Goal: Task Accomplishment & Management: Manage account settings

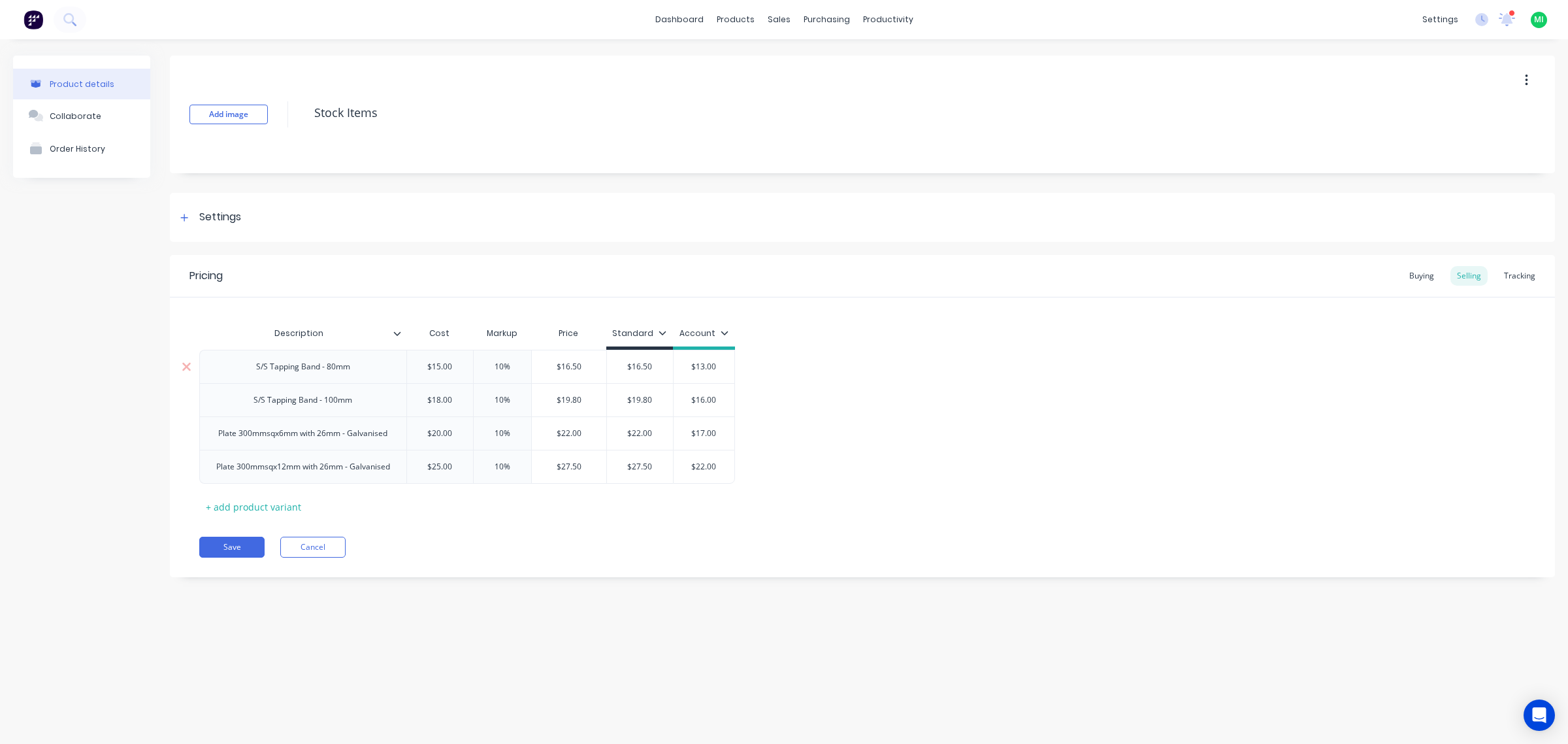
type input "$15.00"
drag, startPoint x: 454, startPoint y: 366, endPoint x: 359, endPoint y: 366, distance: 95.0
click at [359, 366] on div "S/S Tapping Band - 80mm $15.00 $15.00 10% $16.50 $16.50 $13.00" at bounding box center [467, 366] width 536 height 33
type textarea "x"
type input "10%"
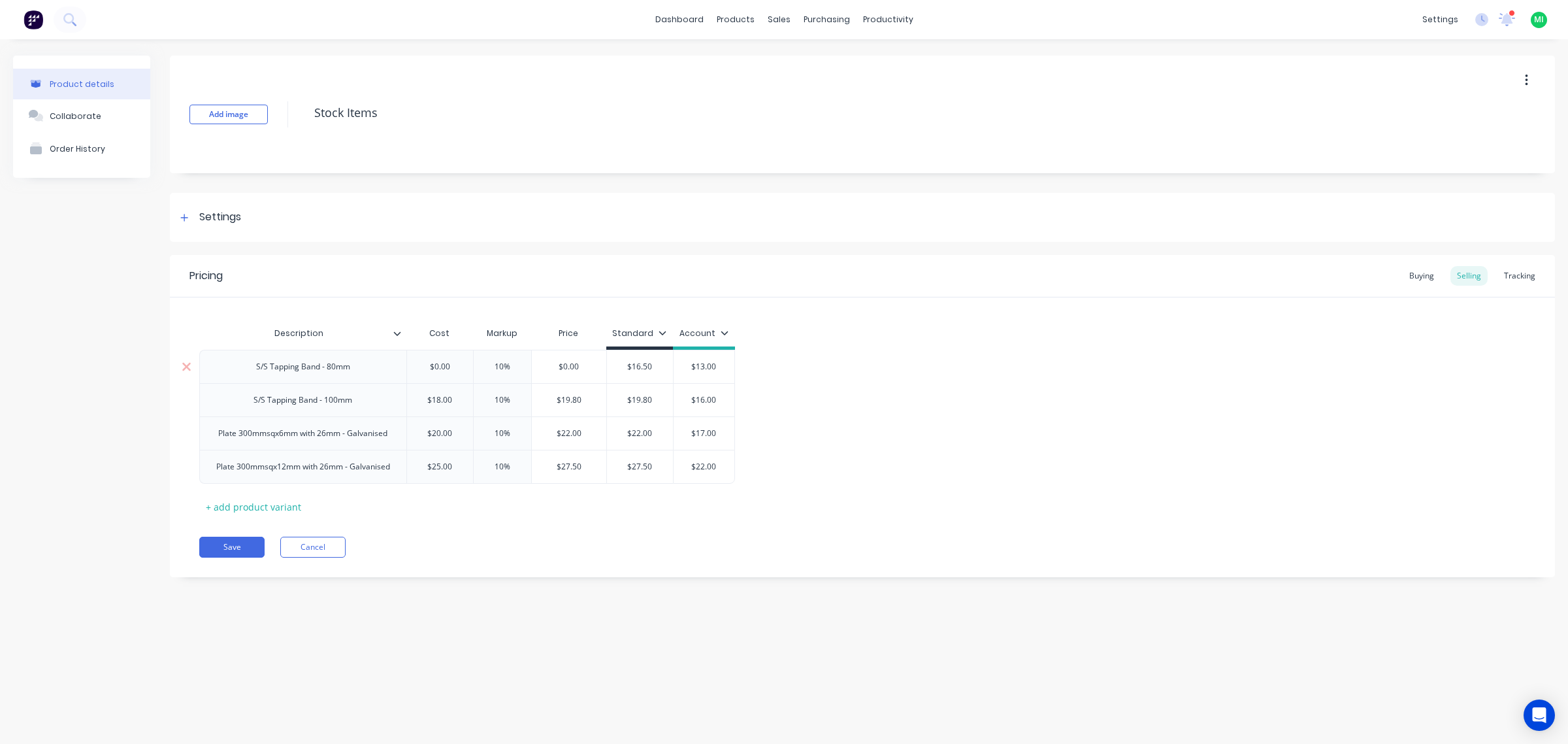
drag, startPoint x: 515, startPoint y: 366, endPoint x: 408, endPoint y: 371, distance: 107.1
click at [408, 371] on div "S/S Tapping Band - 80mm $0.00 10% 10% $0.00 $16.50 $13.00" at bounding box center [467, 366] width 536 height 33
type textarea "x"
drag, startPoint x: 446, startPoint y: 515, endPoint x: 373, endPoint y: 525, distance: 73.7
click at [444, 516] on div "Description Cost Markup Price Standard Account S/S Tapping Band - 80mm $0.00 0%…" at bounding box center [863, 419] width 1327 height 197
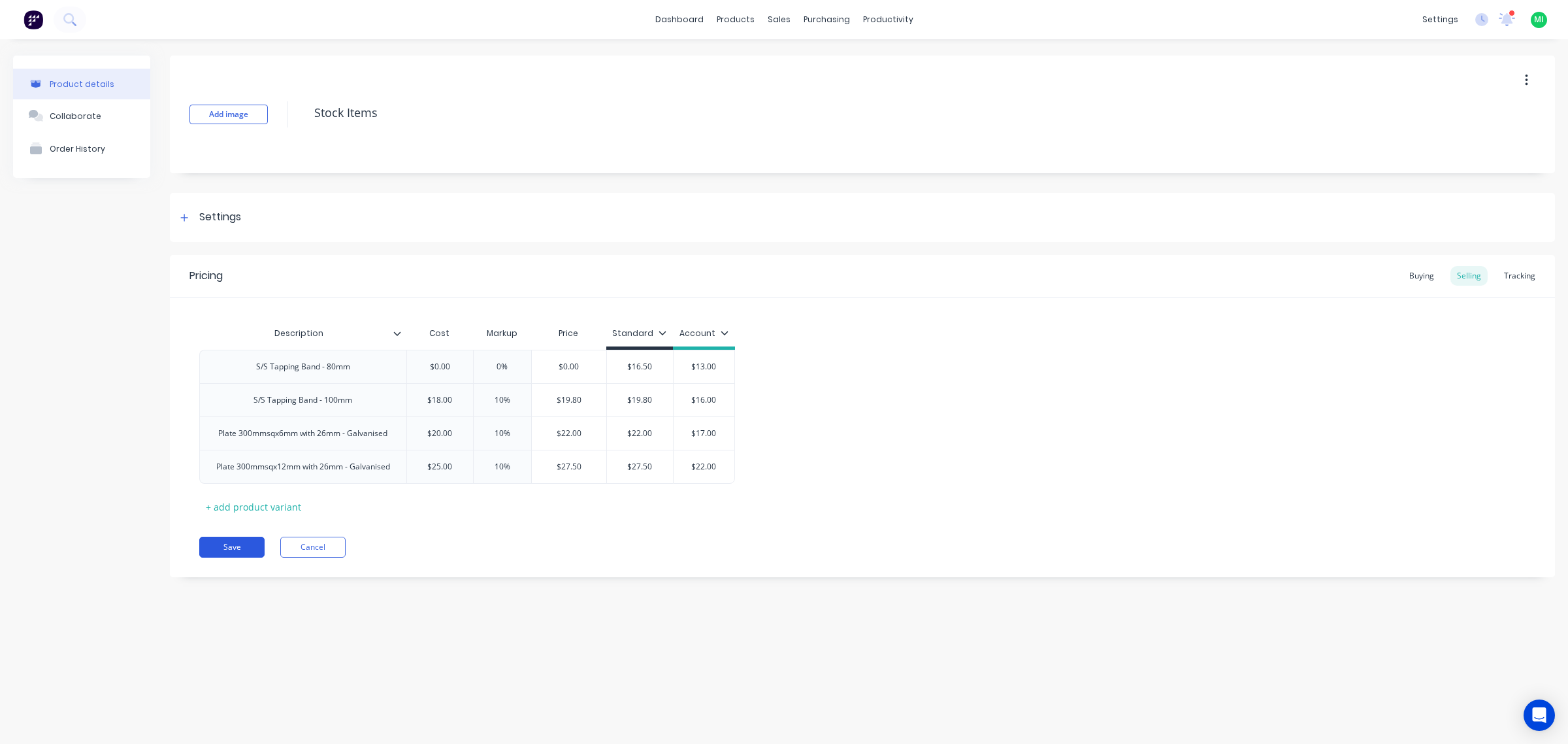
click at [246, 550] on button "Save" at bounding box center [232, 547] width 65 height 21
type textarea "x"
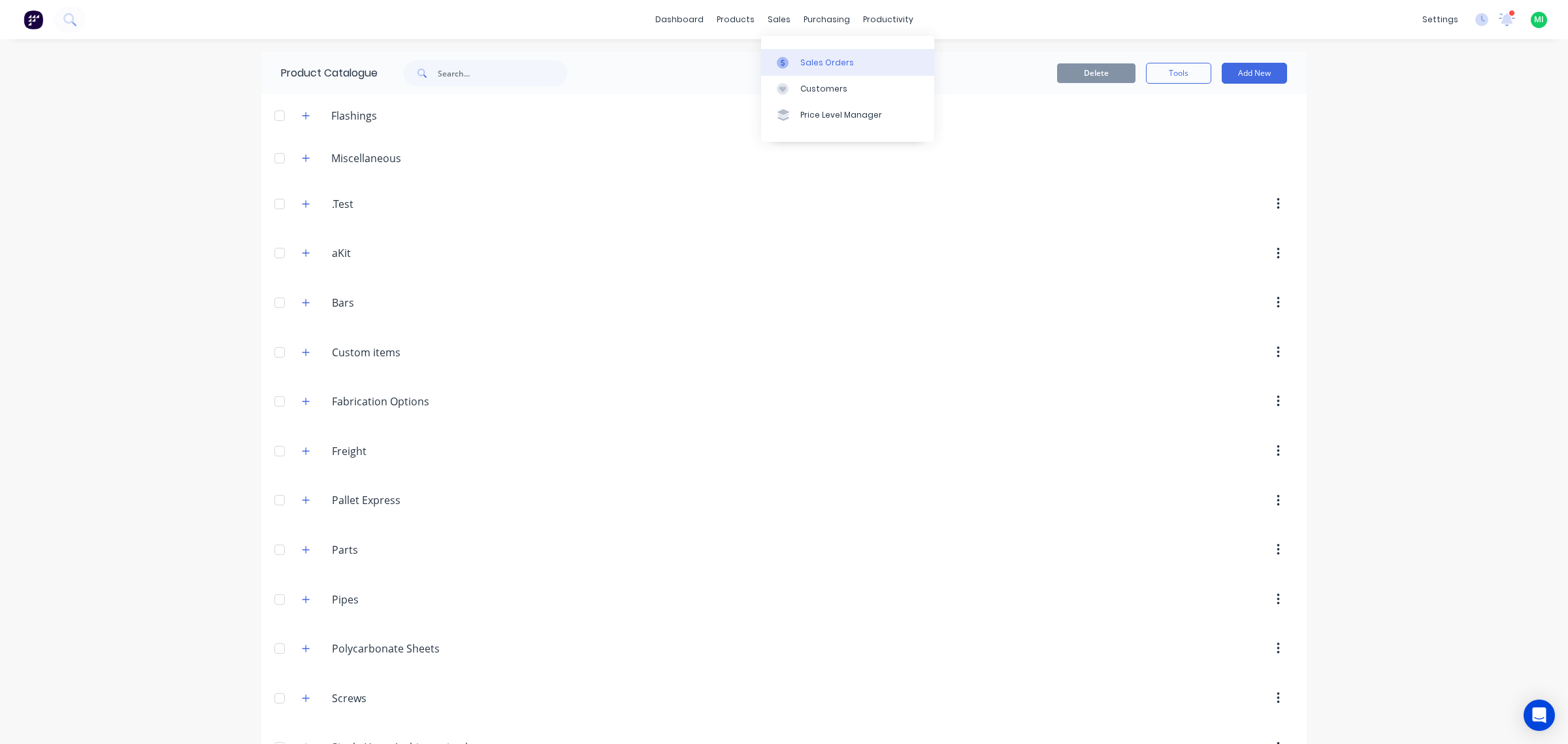
click at [822, 56] on link "Sales Orders" at bounding box center [847, 62] width 173 height 27
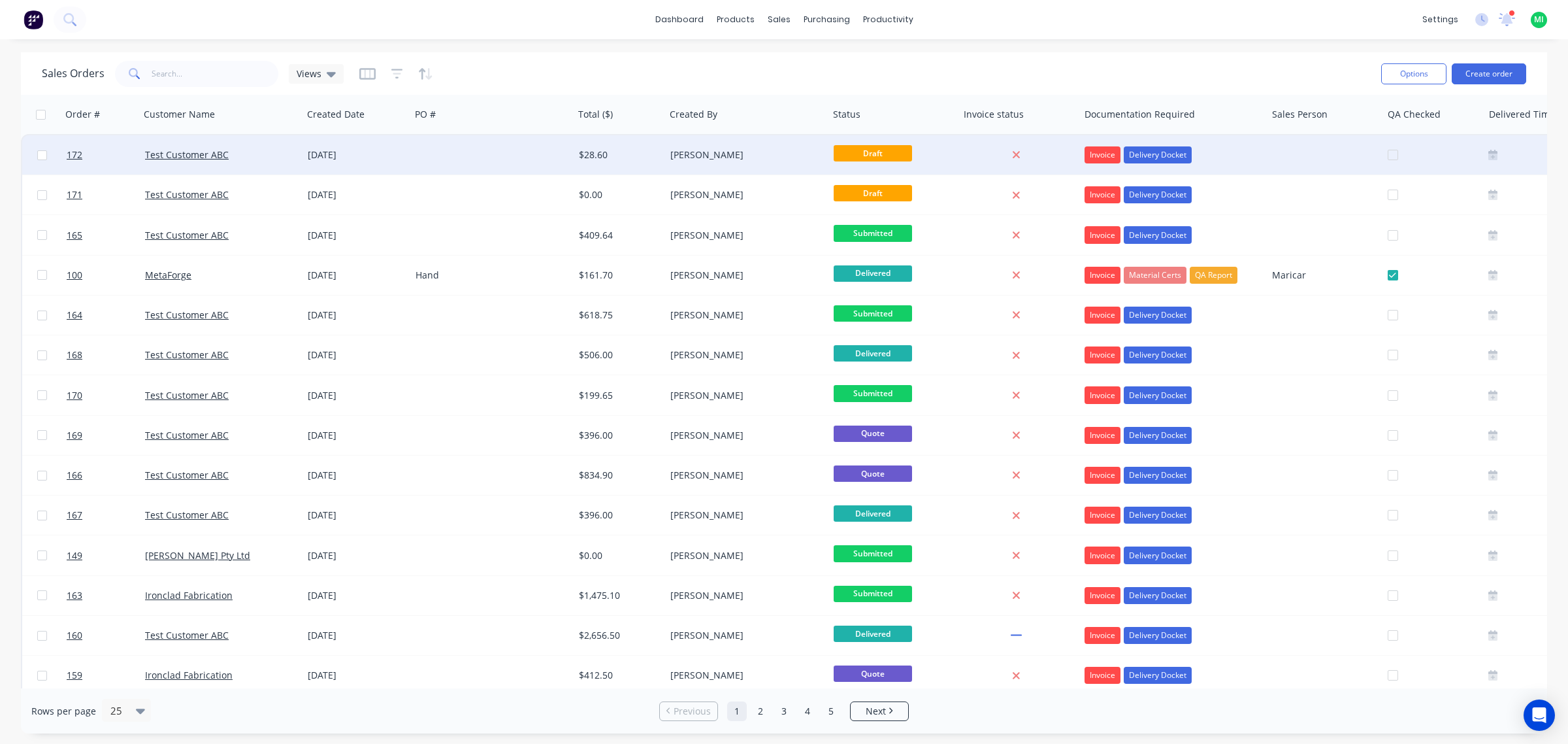
click at [656, 158] on div "$28.60" at bounding box center [619, 154] width 81 height 13
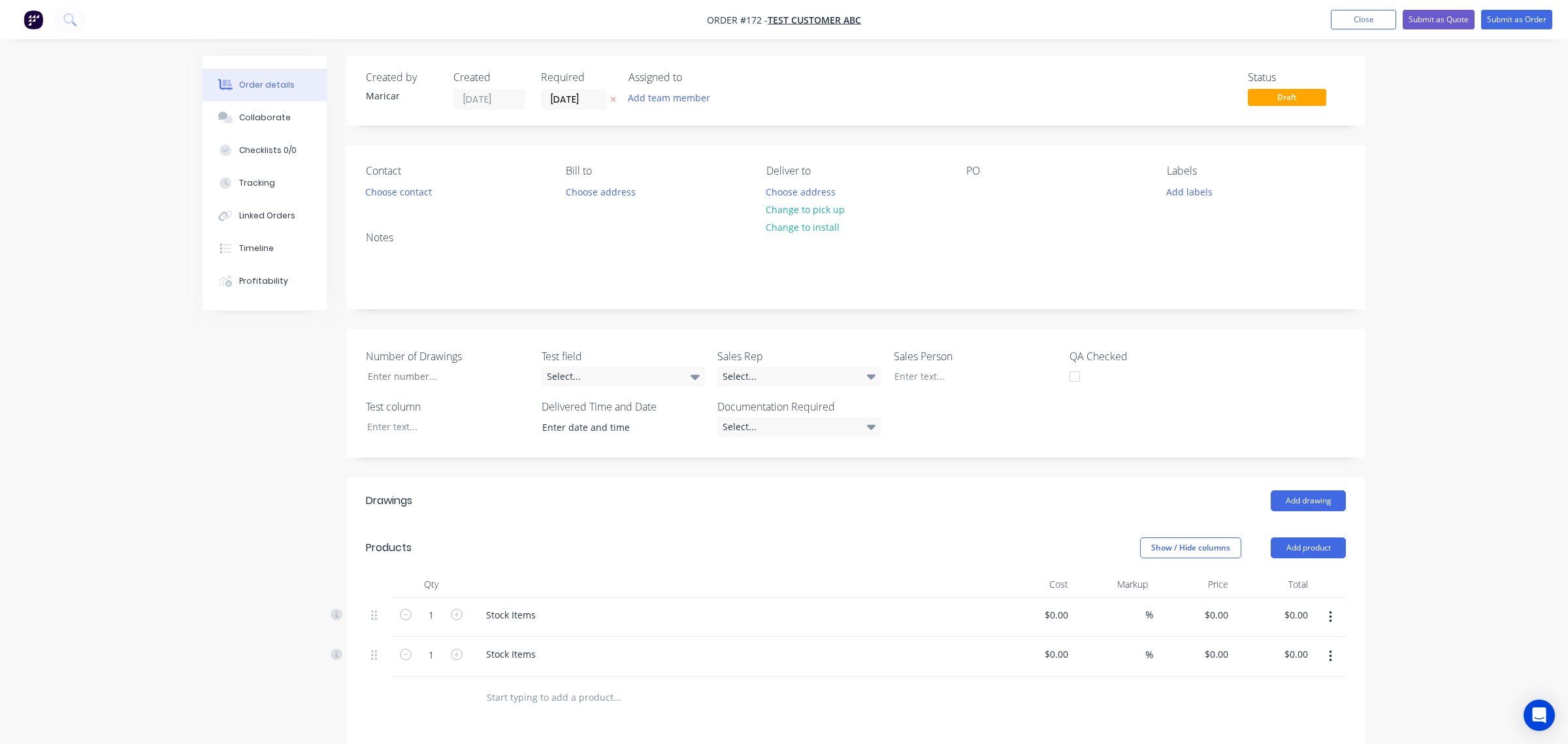
type input "$15.00"
type input "-13.33"
type input "$13.00"
type input "$15.00"
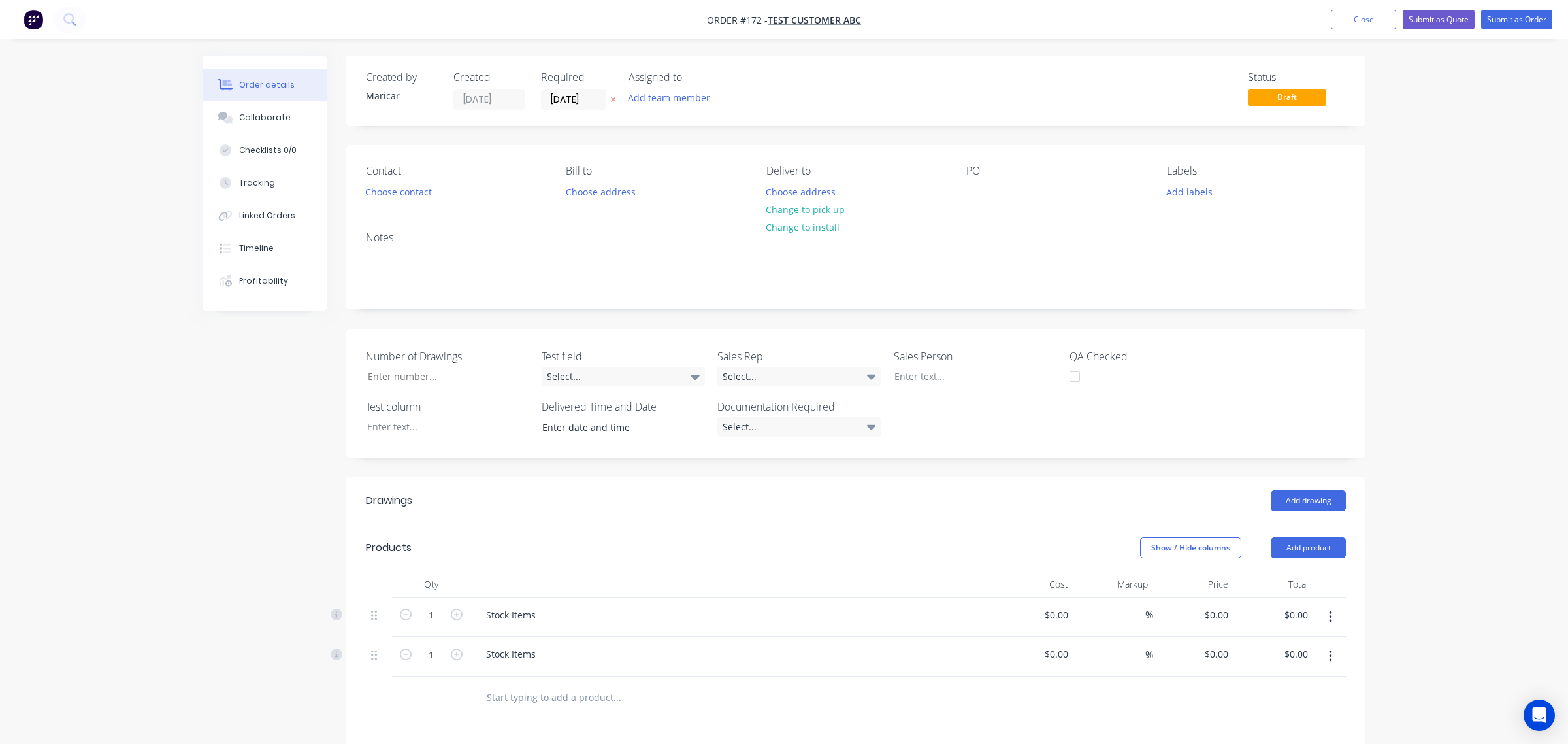
type input "-13.33"
type input "$13.00"
click at [1316, 545] on button "Add product" at bounding box center [1303, 548] width 75 height 21
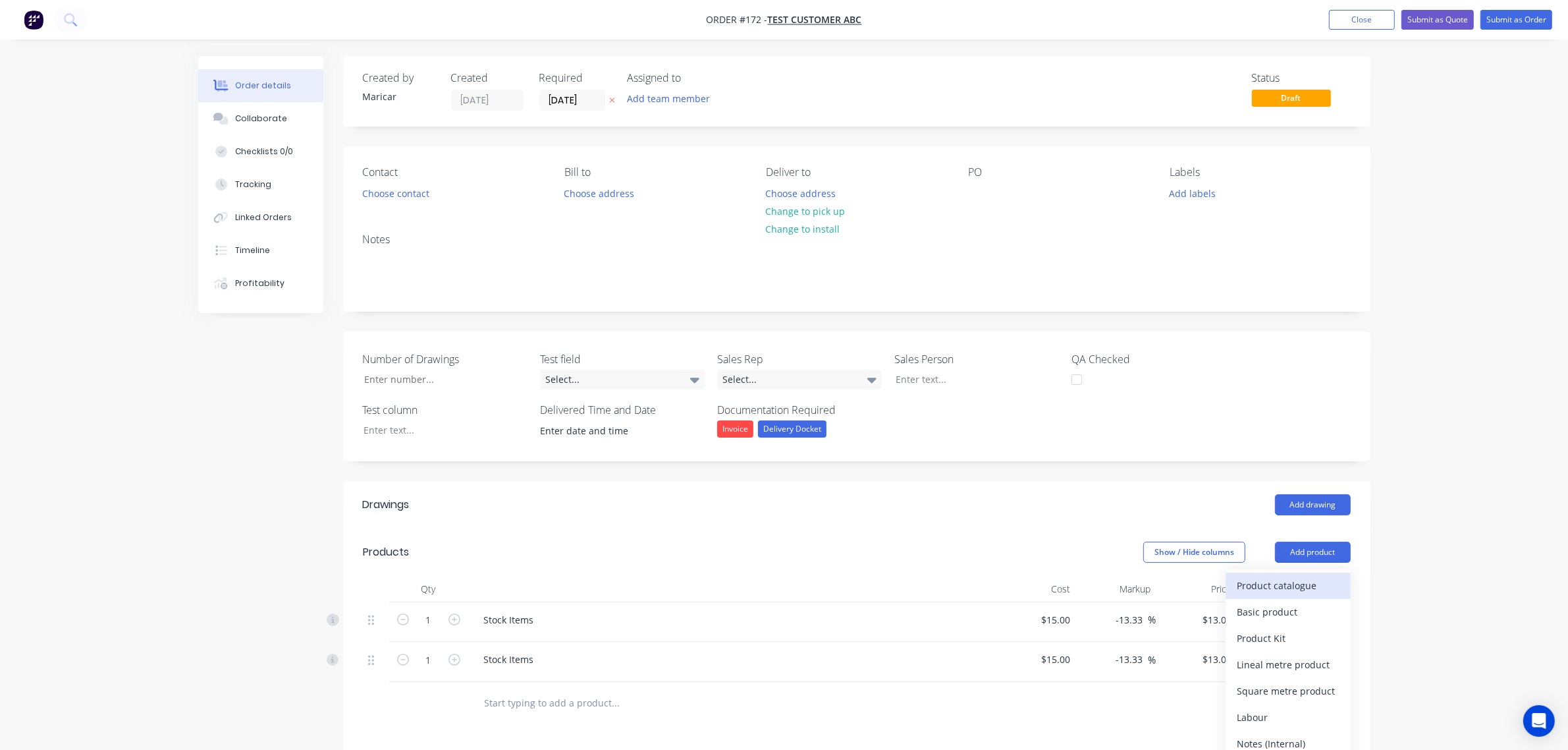
click at [1288, 597] on button "Product catalogue" at bounding box center [1288, 585] width 125 height 27
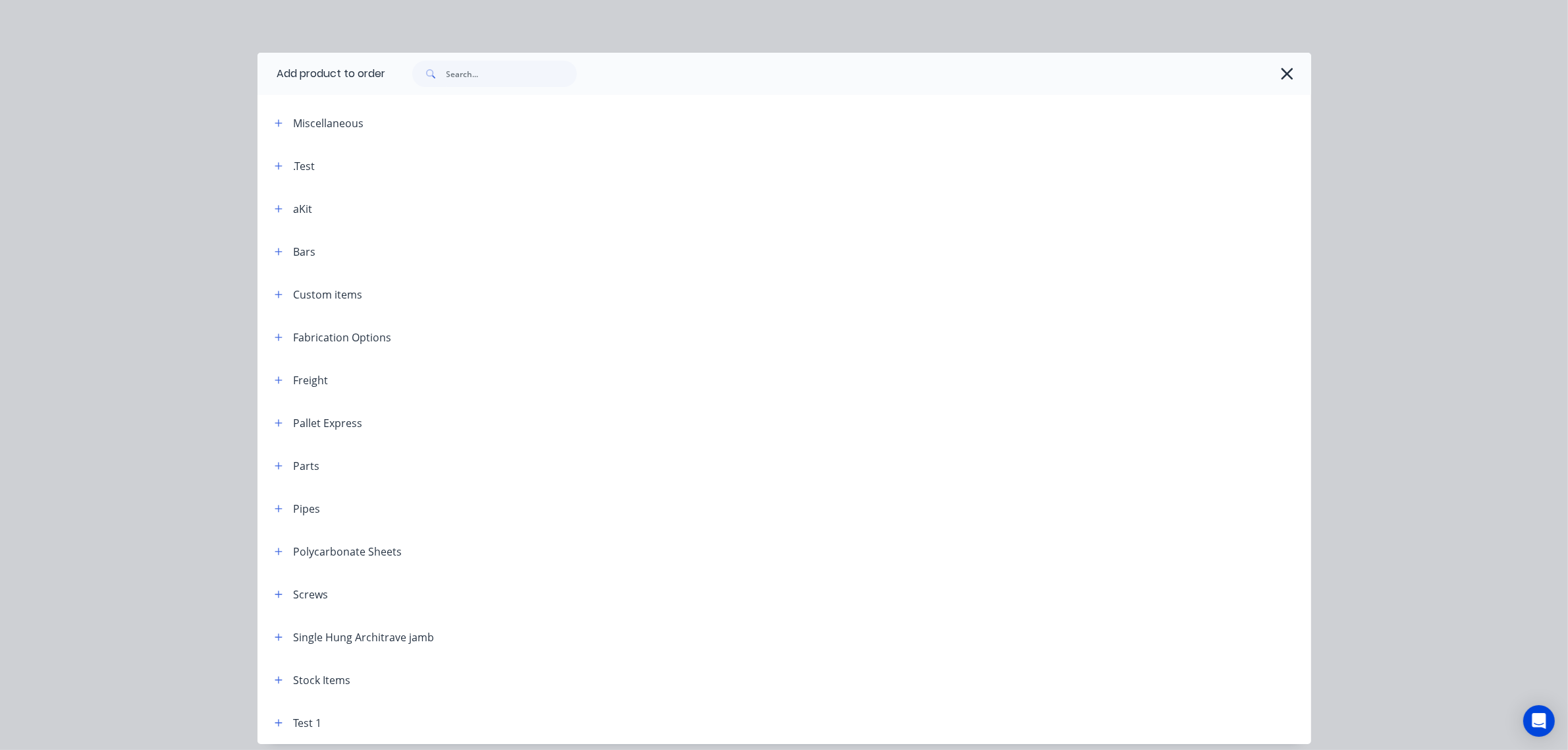
scroll to position [52, 0]
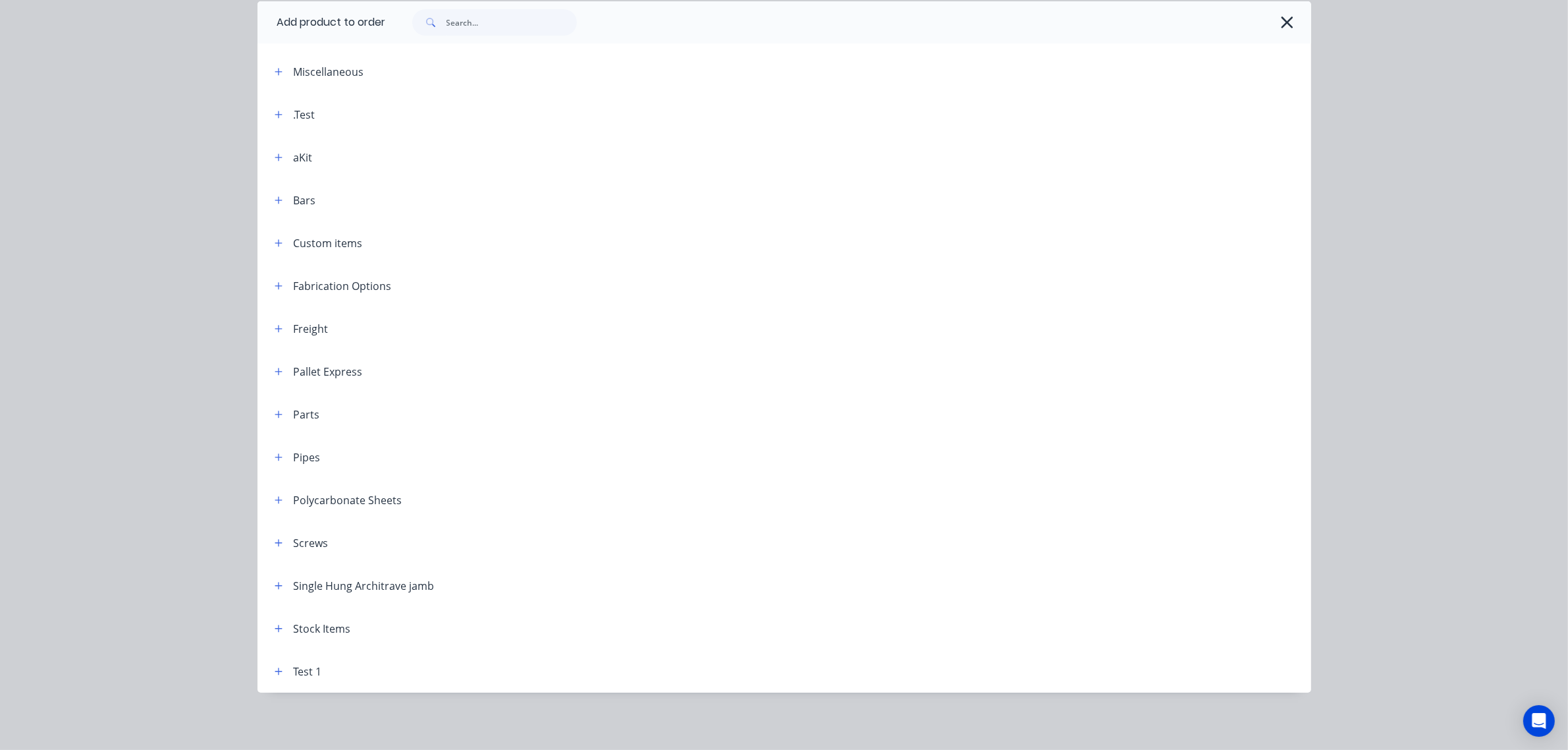
click at [269, 637] on header "Stock Items" at bounding box center [785, 628] width 1054 height 43
click at [277, 629] on div "Stock Items" at bounding box center [307, 627] width 87 height 16
click at [274, 629] on icon "button" at bounding box center [278, 628] width 8 height 9
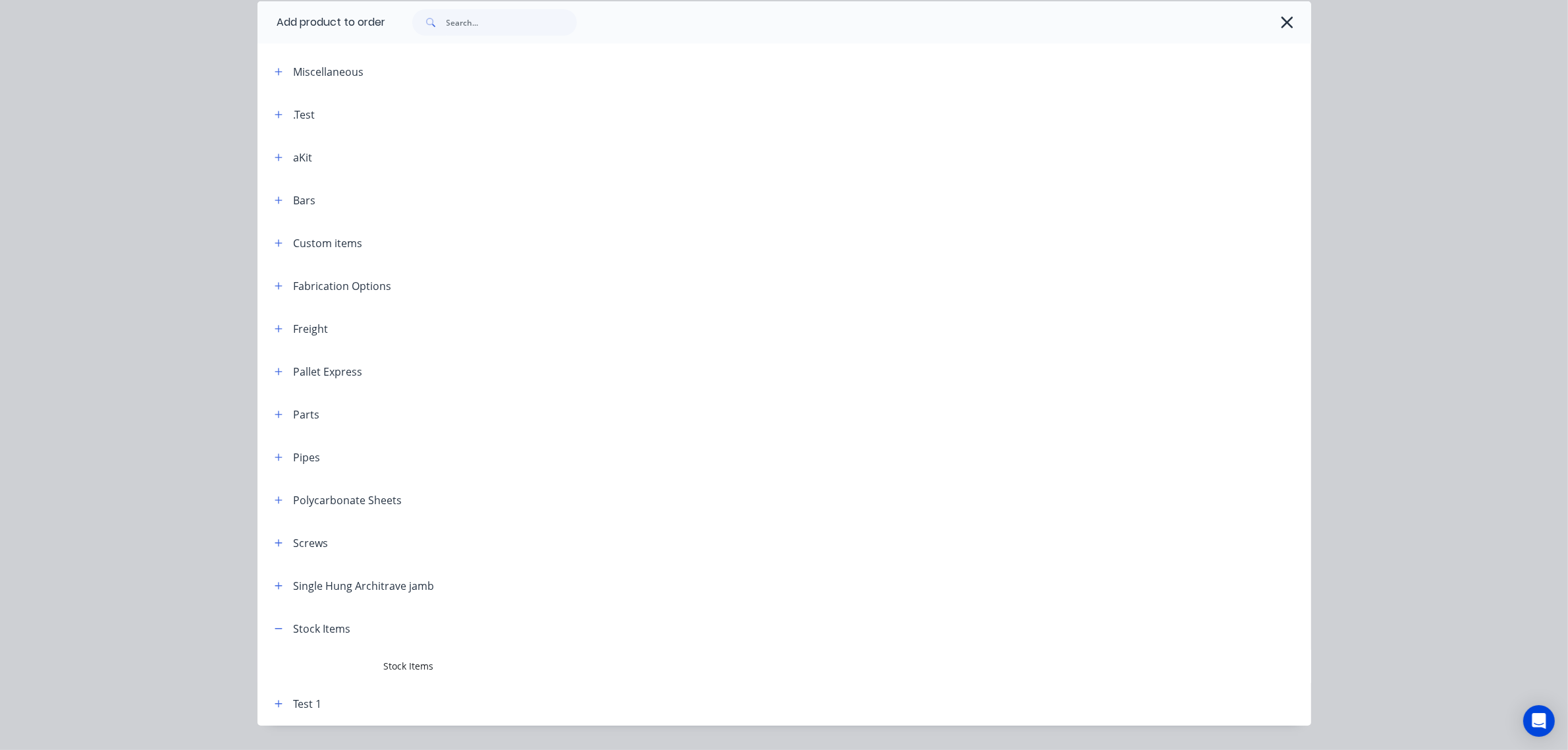
click at [367, 656] on td at bounding box center [321, 666] width 127 height 33
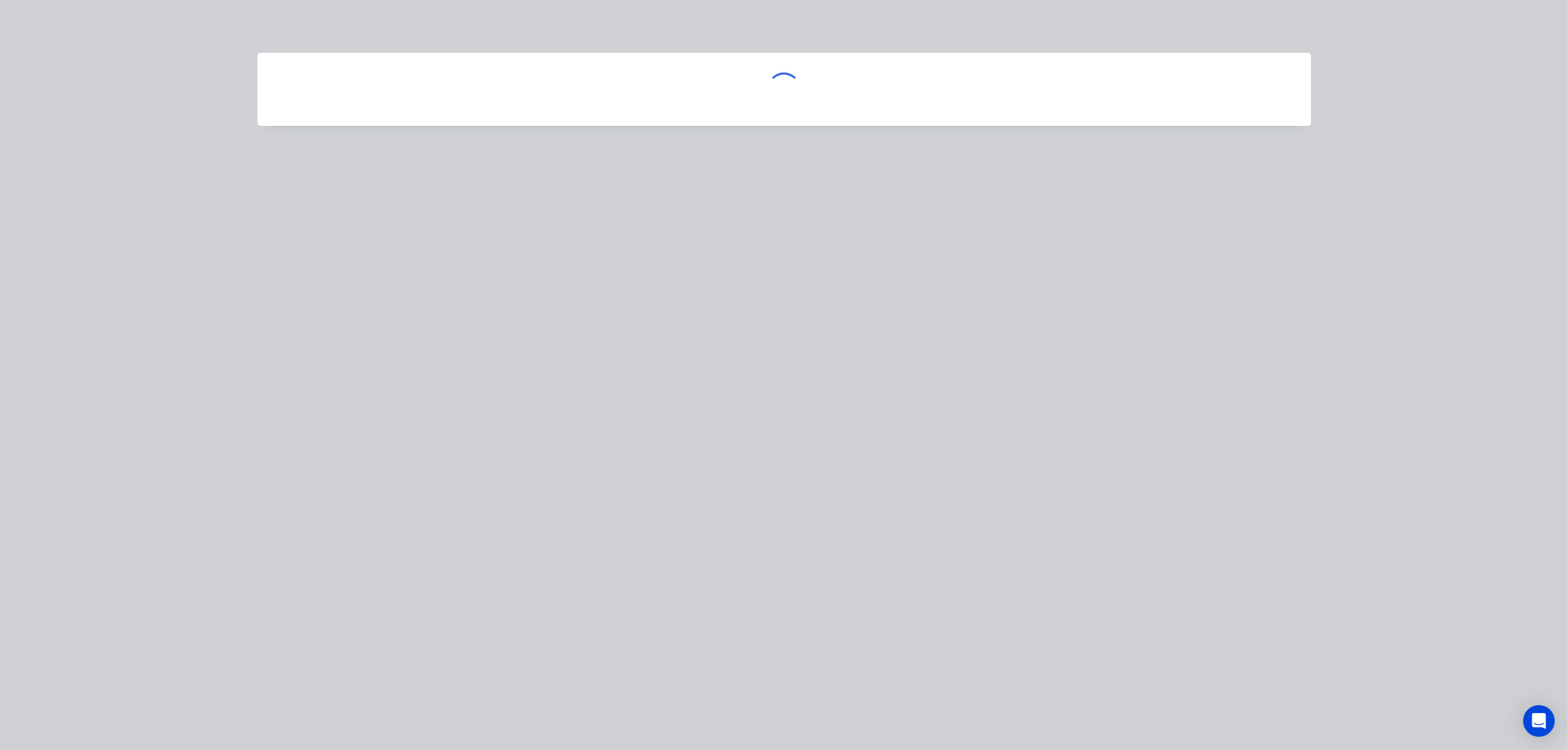
scroll to position [0, 0]
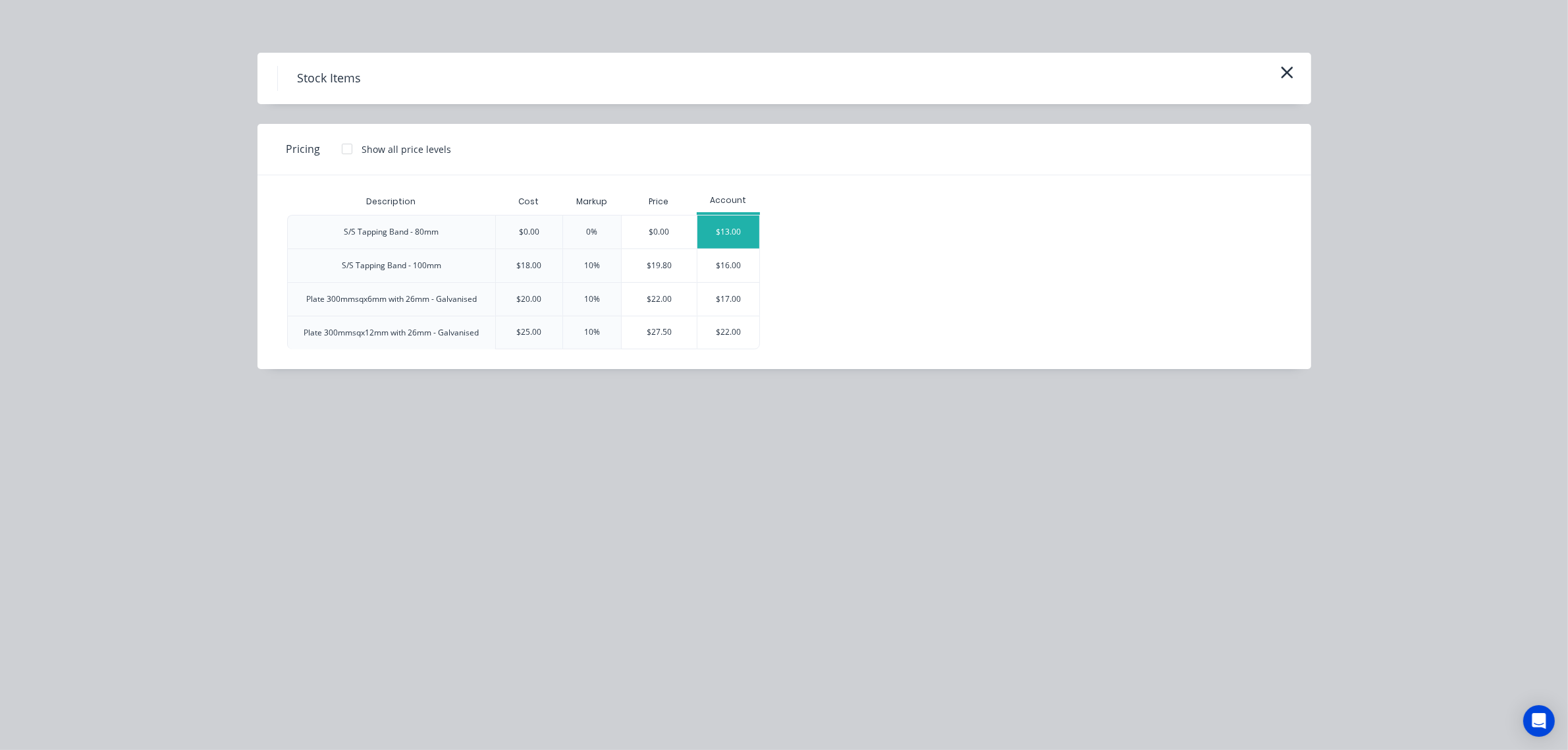
click at [731, 234] on div "$13.00" at bounding box center [729, 232] width 62 height 33
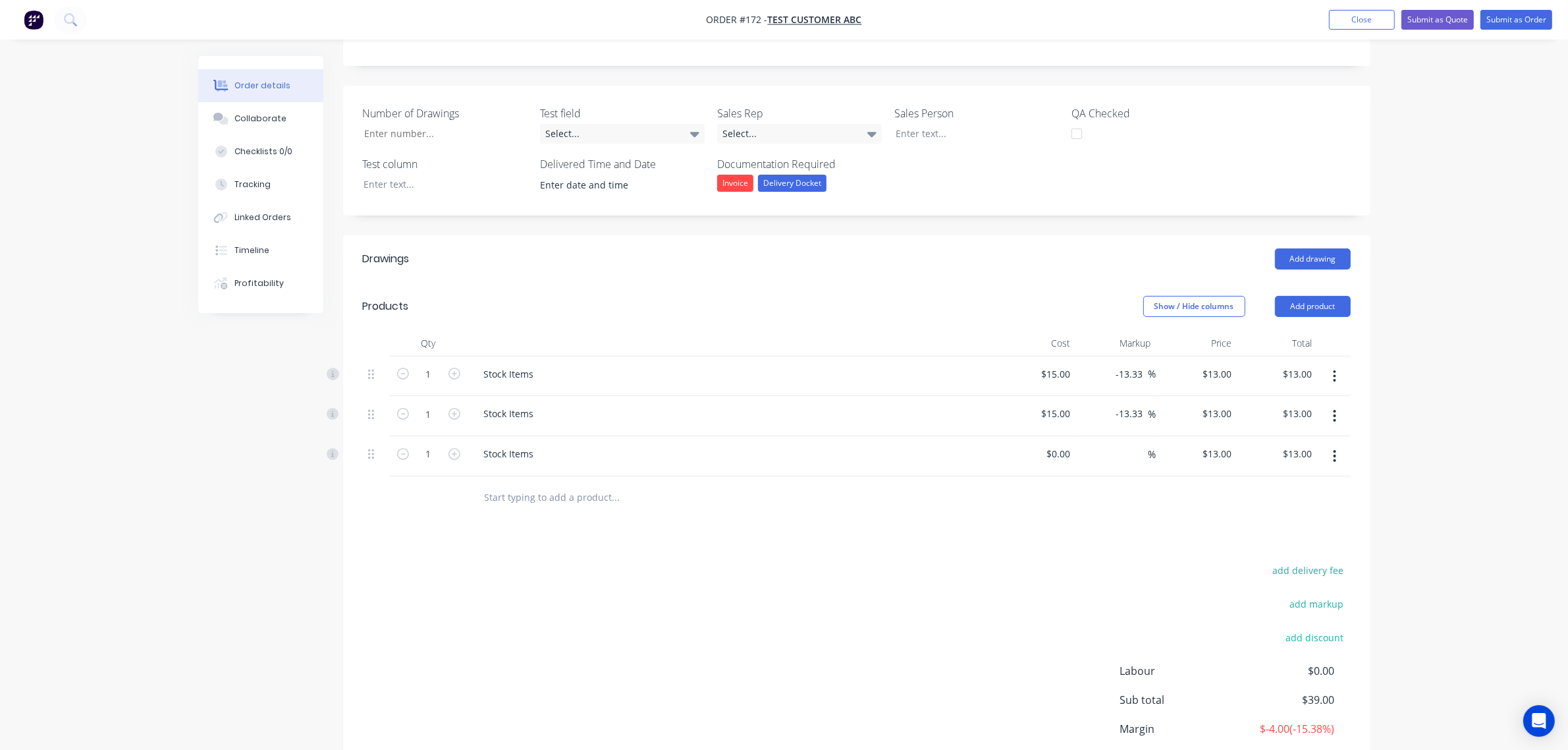
scroll to position [247, 0]
click at [1051, 449] on div "$0.00" at bounding box center [1036, 455] width 81 height 41
type input "$0.00"
type input "0"
type input "$0.00"
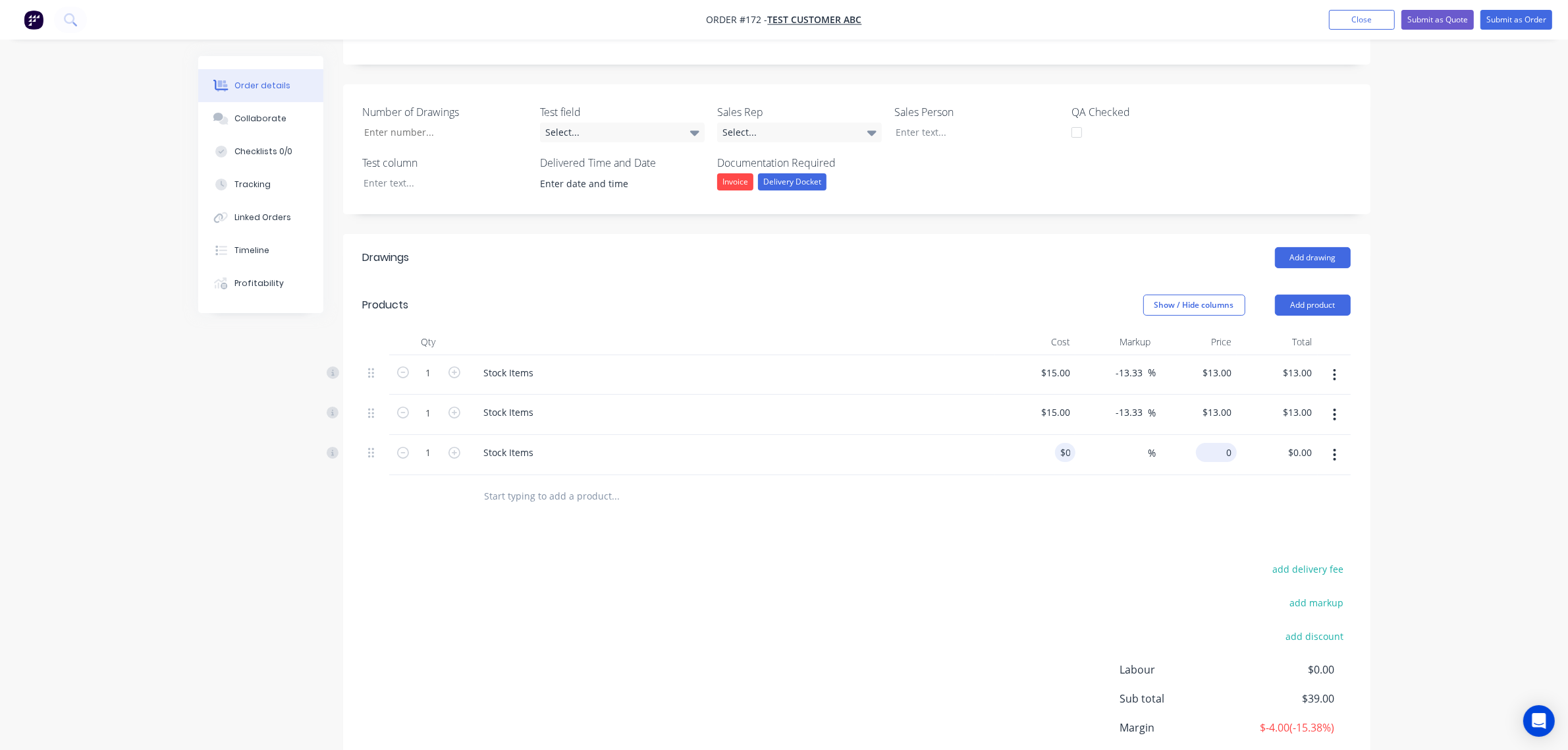
click at [1212, 448] on div "0 $13.00" at bounding box center [1197, 455] width 81 height 41
type input "$0.00"
click at [1138, 545] on div "Drawings Add drawing Products Show / Hide columns Add product Qty Cost Markup P…" at bounding box center [856, 534] width 1027 height 601
